Goal: Task Accomplishment & Management: Use online tool/utility

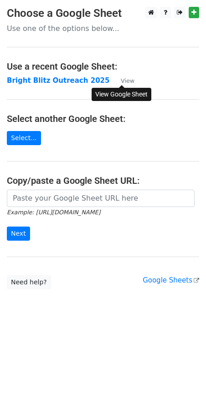
click at [124, 80] on small "View" at bounding box center [128, 80] width 14 height 7
click at [20, 137] on link "Select..." at bounding box center [24, 138] width 34 height 14
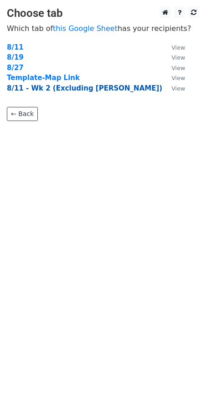
click at [46, 87] on strong "8/11 - Wk 2 (Excluding [PERSON_NAME])" at bounding box center [84, 88] width 155 height 8
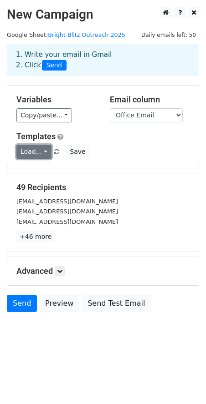
click at [44, 154] on link "Load..." at bounding box center [33, 152] width 35 height 14
click at [41, 153] on link "Load..." at bounding box center [33, 152] width 35 height 14
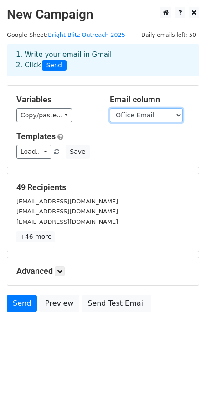
click at [134, 118] on select "Owner Date Office Name Doctor Name Doctor Last Name Office Email Phone Wesbite …" at bounding box center [146, 115] width 73 height 14
click at [110, 108] on select "Owner Date Office Name Doctor Name Doctor Last Name Office Email Phone Wesbite …" at bounding box center [146, 115] width 73 height 14
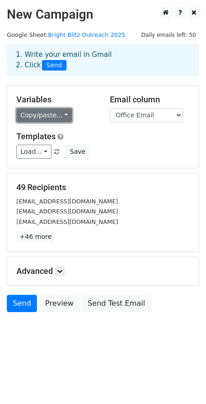
click at [58, 114] on link "Copy/paste..." at bounding box center [44, 115] width 56 height 14
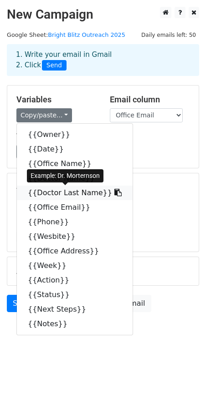
click at [114, 192] on icon at bounding box center [117, 192] width 7 height 7
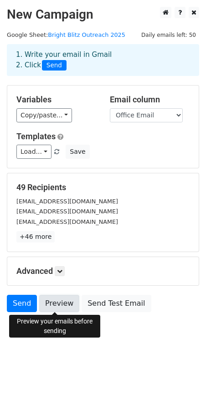
click at [61, 308] on link "Preview" at bounding box center [59, 303] width 40 height 17
click at [56, 306] on link "Preview" at bounding box center [59, 303] width 40 height 17
click at [60, 302] on link "Preview" at bounding box center [59, 303] width 40 height 17
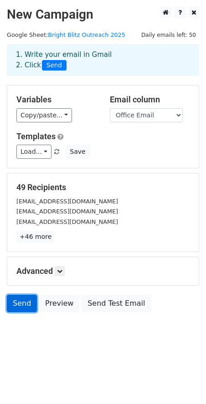
click at [25, 308] on link "Send" at bounding box center [22, 303] width 30 height 17
